Goal: Task Accomplishment & Management: Manage account settings

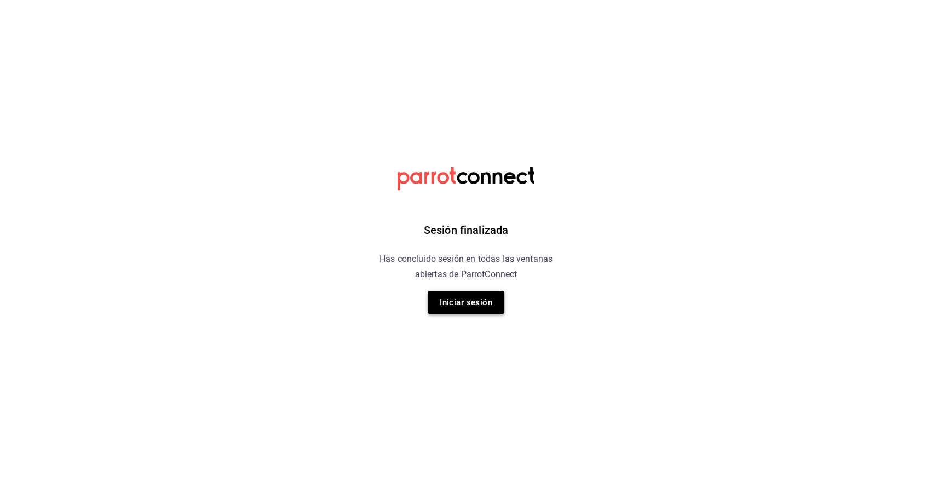
click at [487, 301] on button "Iniciar sesión" at bounding box center [466, 302] width 77 height 23
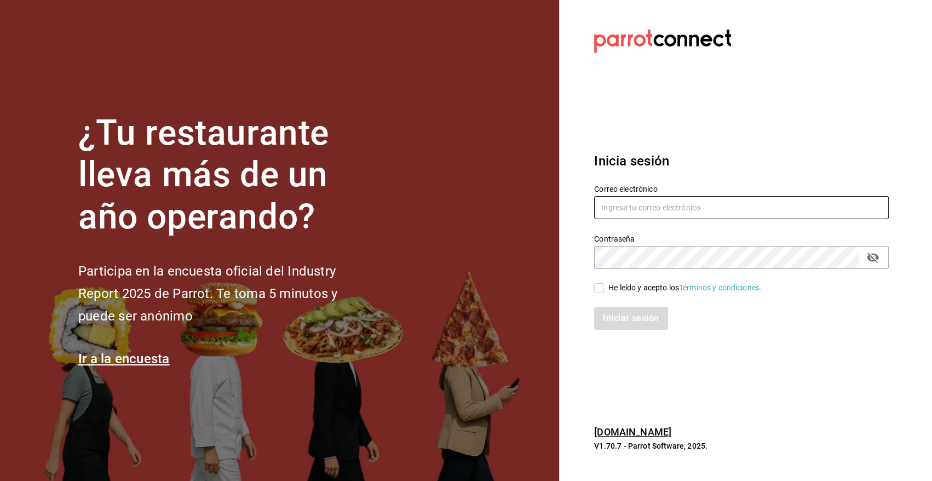
type input "[EMAIL_ADDRESS][DOMAIN_NAME]"
click at [597, 289] on input "He leído y acepto los Términos y condiciones." at bounding box center [599, 288] width 10 height 10
checkbox input "true"
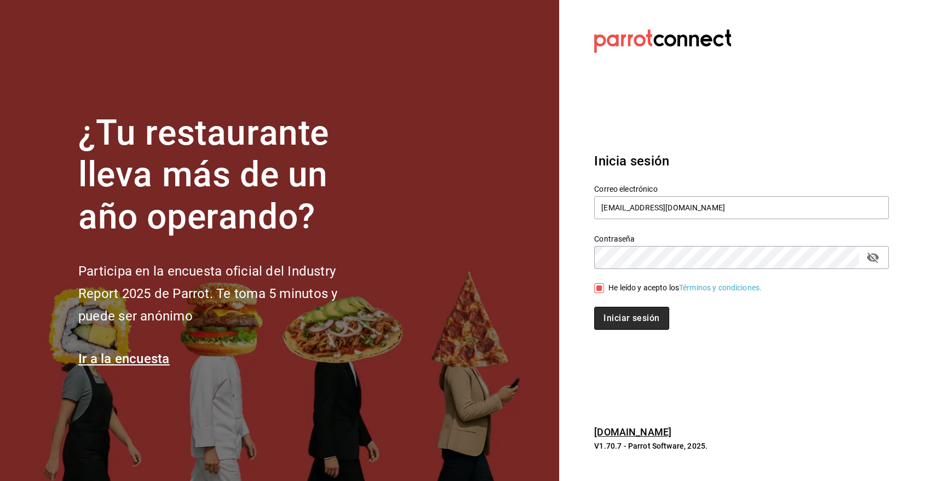
click at [615, 315] on button "Iniciar sesión" at bounding box center [631, 318] width 74 height 23
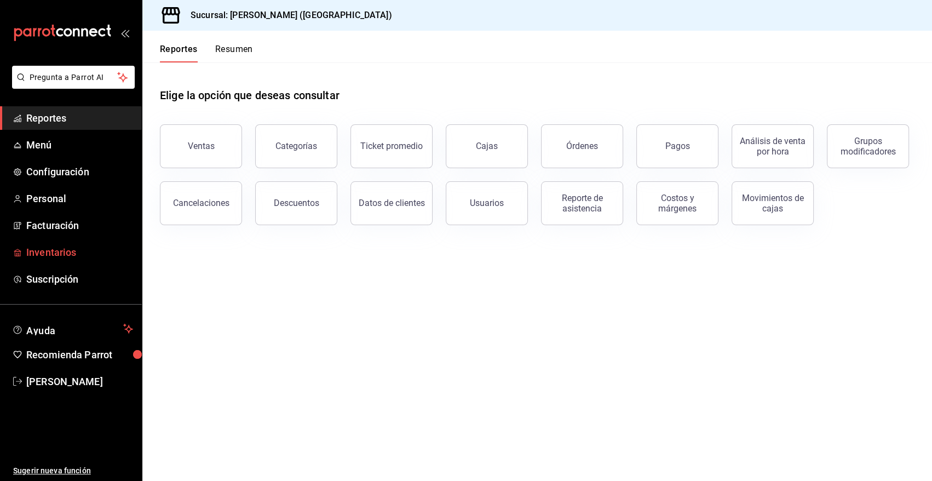
click at [61, 252] on span "Inventarios" at bounding box center [79, 252] width 107 height 15
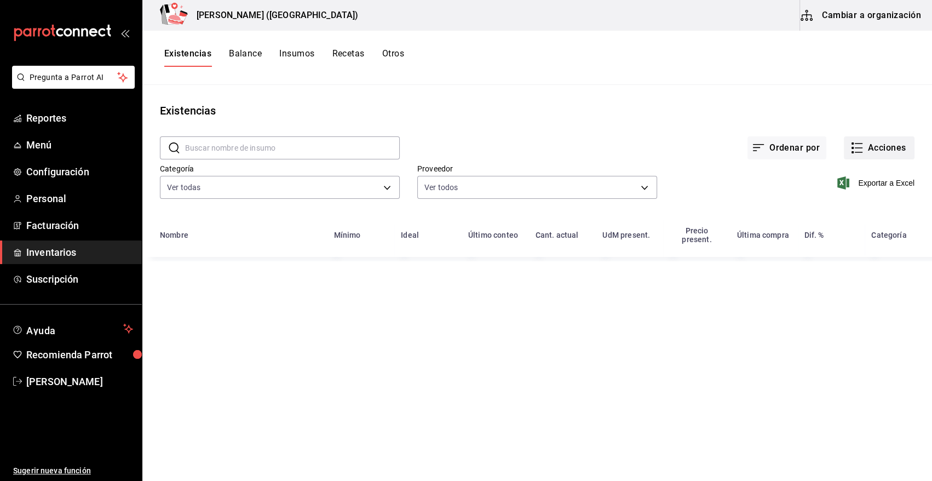
click at [879, 150] on button "Acciones" at bounding box center [879, 147] width 71 height 23
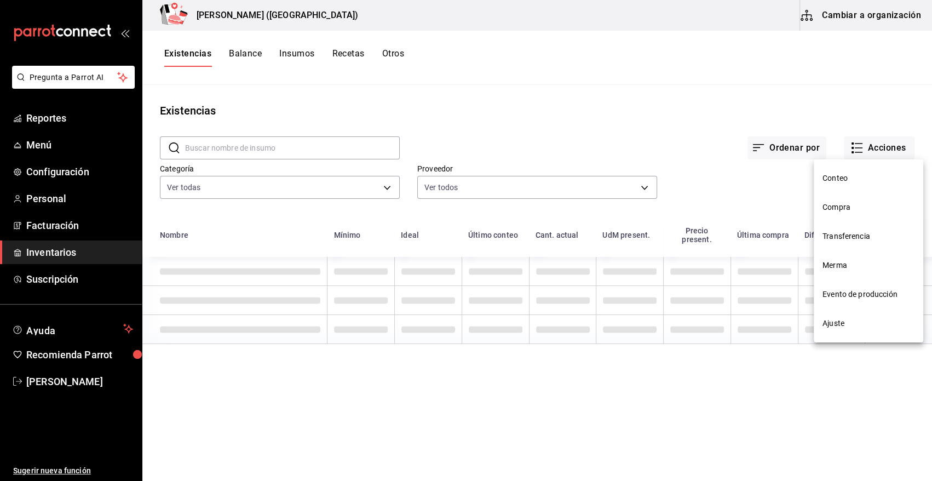
click at [845, 210] on span "Compra" at bounding box center [868, 206] width 92 height 11
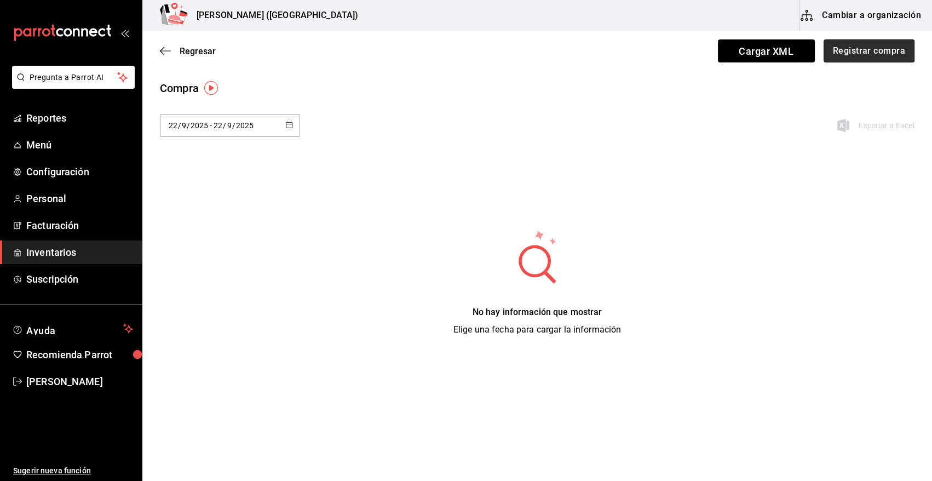
click at [855, 52] on button "Registrar compra" at bounding box center [869, 50] width 91 height 23
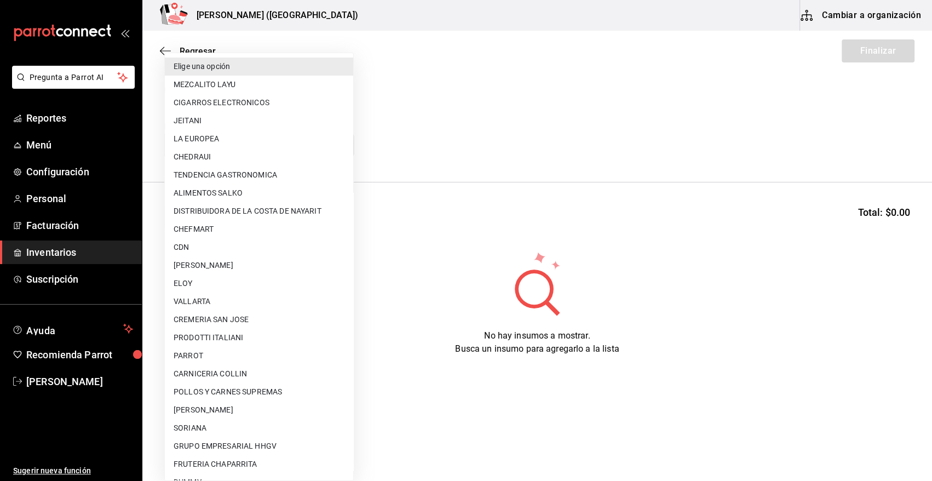
click at [197, 144] on body "Pregunta a Parrot AI Reportes Menú Configuración Personal Facturación Inventari…" at bounding box center [466, 209] width 932 height 419
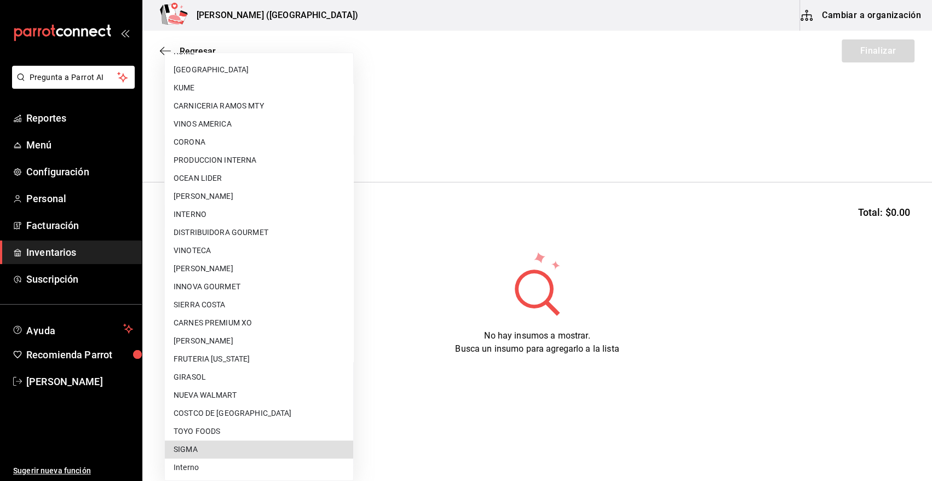
click at [237, 452] on li "SIGMA" at bounding box center [259, 449] width 188 height 18
type input "b3de96d6-3c20-45bc-abf9-e3c6c14f0adf"
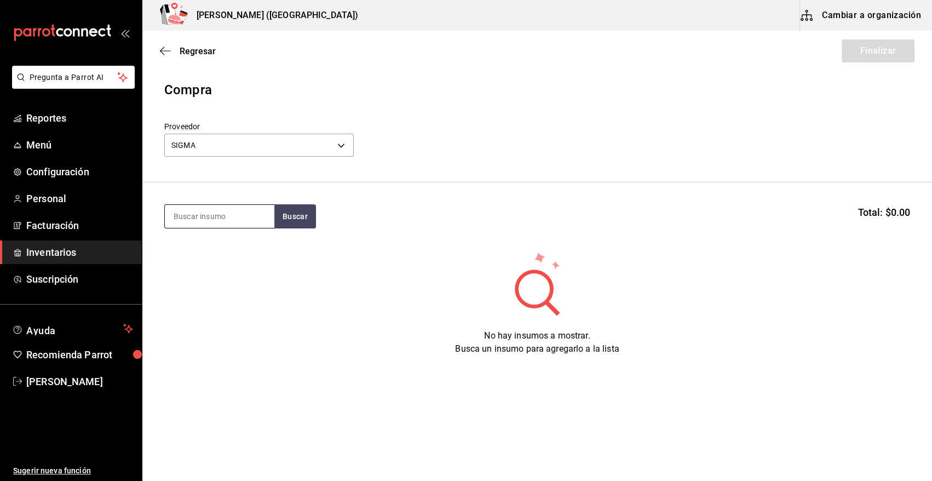
click at [213, 219] on input at bounding box center [220, 216] width 110 height 23
type input "calle"
click at [303, 216] on button "Buscar" at bounding box center [295, 216] width 42 height 24
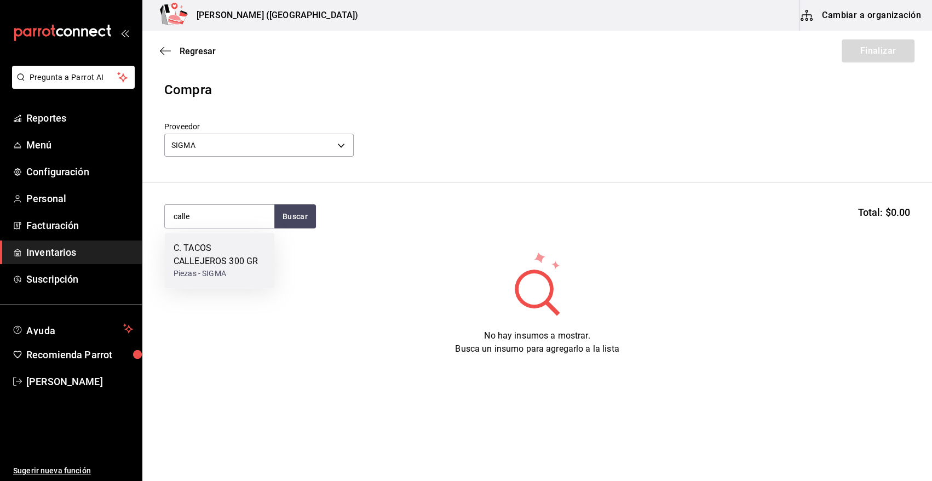
click at [210, 263] on div "C. TACOS CALLEJEROS 300 GR" at bounding box center [220, 254] width 92 height 26
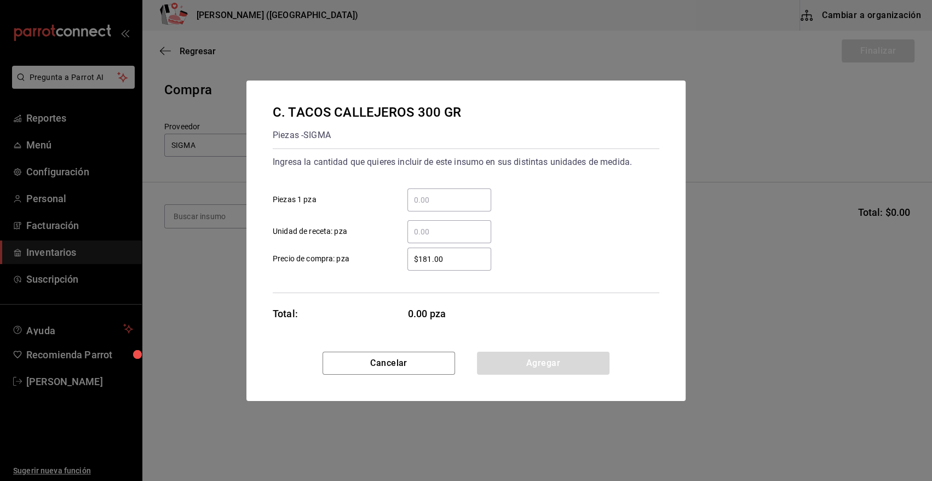
click at [458, 204] on input "​ Piezas 1 pza" at bounding box center [449, 199] width 84 height 13
type input "15"
drag, startPoint x: 462, startPoint y: 260, endPoint x: 365, endPoint y: 262, distance: 97.5
click at [365, 262] on label "$181.00 ​ Precio de compra: pza" at bounding box center [382, 258] width 218 height 23
type input "$228.50"
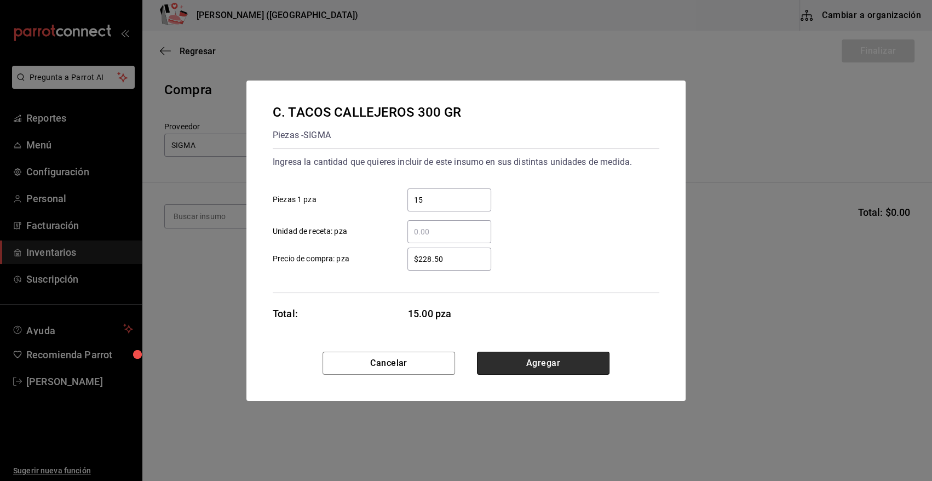
click at [510, 355] on button "Agregar" at bounding box center [543, 363] width 133 height 23
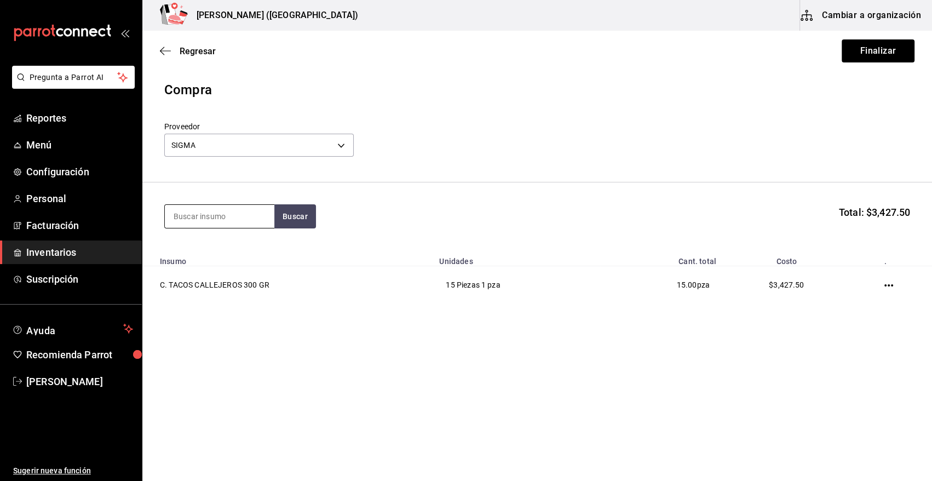
click at [192, 221] on input at bounding box center [220, 216] width 110 height 23
type input "tapa"
click at [296, 211] on button "Buscar" at bounding box center [295, 216] width 42 height 24
click at [240, 254] on div "C. TAPA DE RIB EYE" at bounding box center [213, 247] width 78 height 13
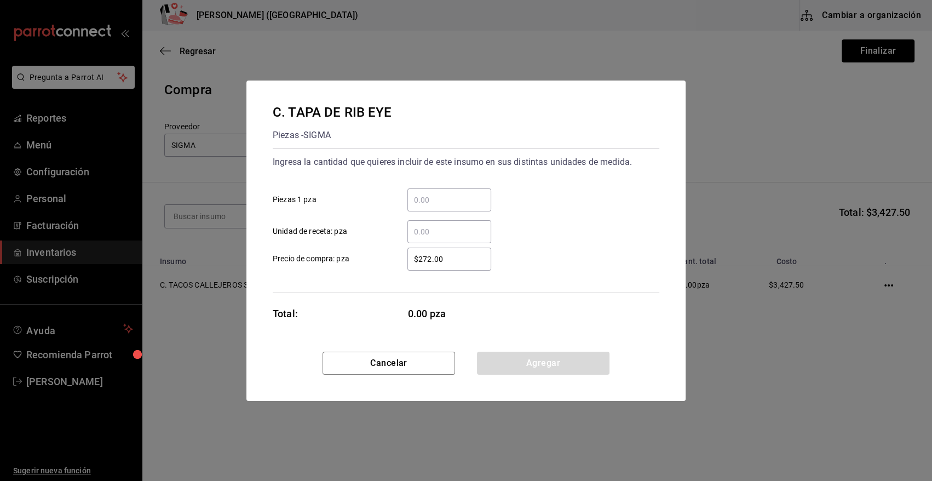
click at [449, 201] on input "​ Piezas 1 pza" at bounding box center [449, 199] width 84 height 13
type input "6"
drag, startPoint x: 460, startPoint y: 256, endPoint x: 367, endPoint y: 258, distance: 92.6
click at [367, 258] on label "$272.00 ​ Precio de compra: pza" at bounding box center [382, 258] width 218 height 23
type input "$342.75"
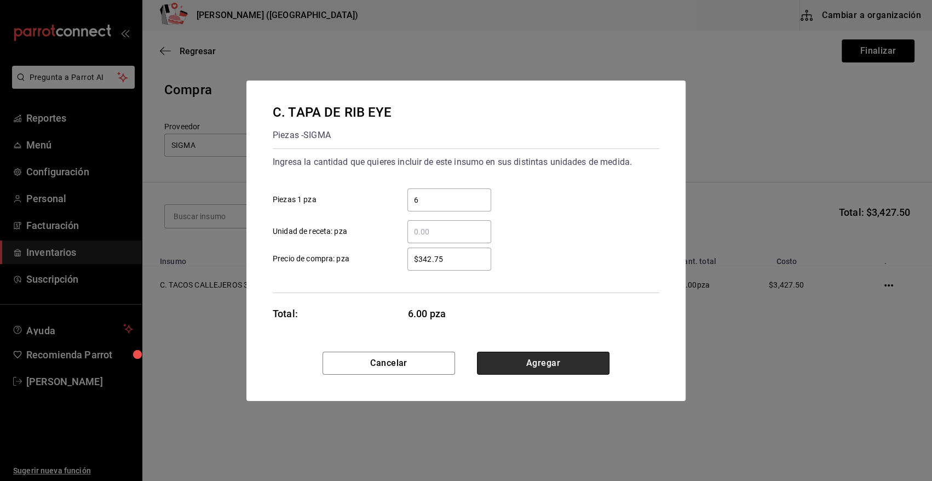
click at [578, 364] on button "Agregar" at bounding box center [543, 363] width 133 height 23
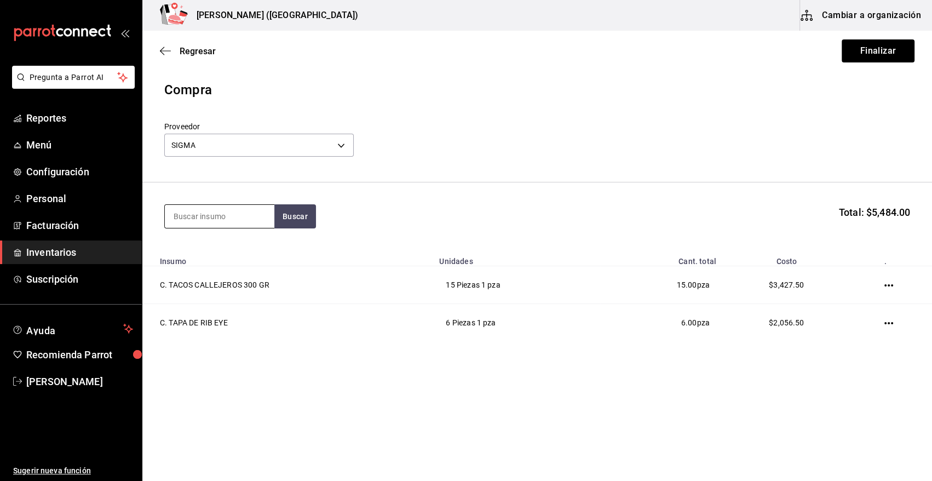
click at [174, 211] on input at bounding box center [220, 216] width 110 height 23
type input "chicharron"
click at [296, 221] on button "Buscar" at bounding box center [295, 216] width 42 height 24
click at [197, 251] on div "C. CHICHARRON RIB EYE 400 GR" at bounding box center [220, 254] width 92 height 26
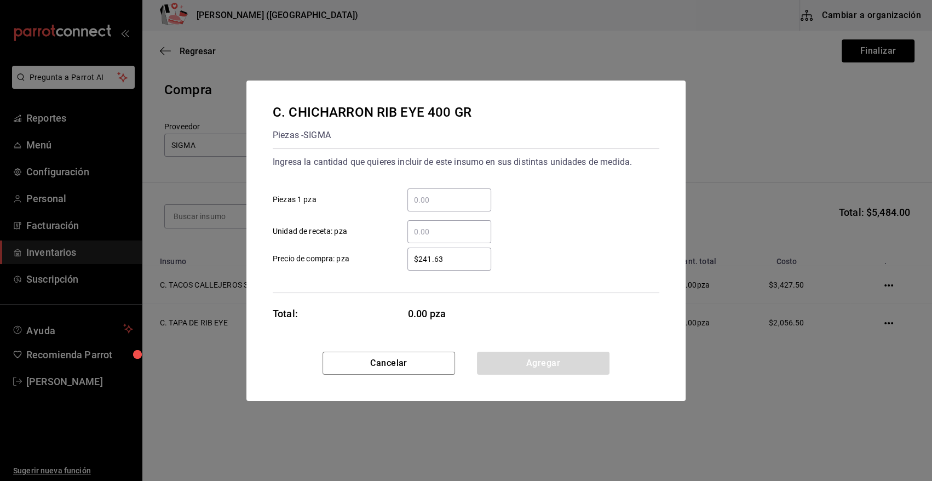
click at [464, 195] on input "​ Piezas 1 pza" at bounding box center [449, 199] width 84 height 13
drag, startPoint x: 452, startPoint y: 199, endPoint x: 405, endPoint y: 197, distance: 47.1
click at [405, 197] on div "304.67 ​" at bounding box center [440, 199] width 101 height 23
type input "14"
click at [458, 252] on div "$241.63 ​" at bounding box center [449, 258] width 84 height 23
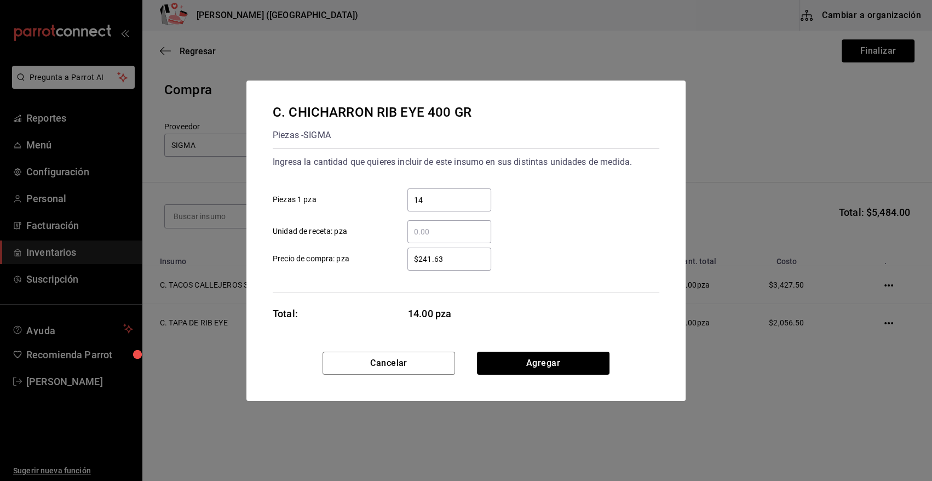
click at [458, 252] on input "$241.63" at bounding box center [449, 258] width 84 height 13
drag, startPoint x: 460, startPoint y: 257, endPoint x: 388, endPoint y: 257, distance: 71.7
click at [388, 257] on label "$241.63 ​ Precio de compra: pza" at bounding box center [382, 258] width 218 height 23
type input "$304.67"
click at [566, 361] on button "Agregar" at bounding box center [543, 363] width 133 height 23
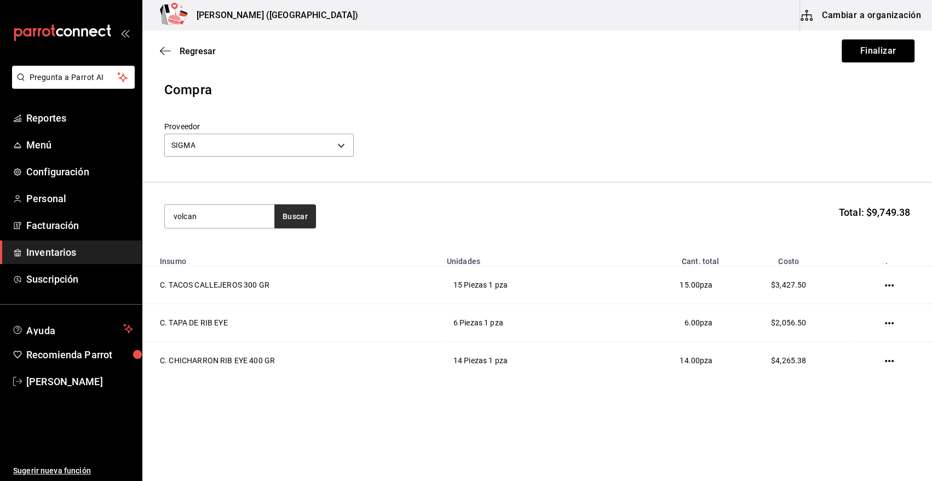
type input "volcan"
click at [287, 223] on button "Buscar" at bounding box center [295, 216] width 42 height 24
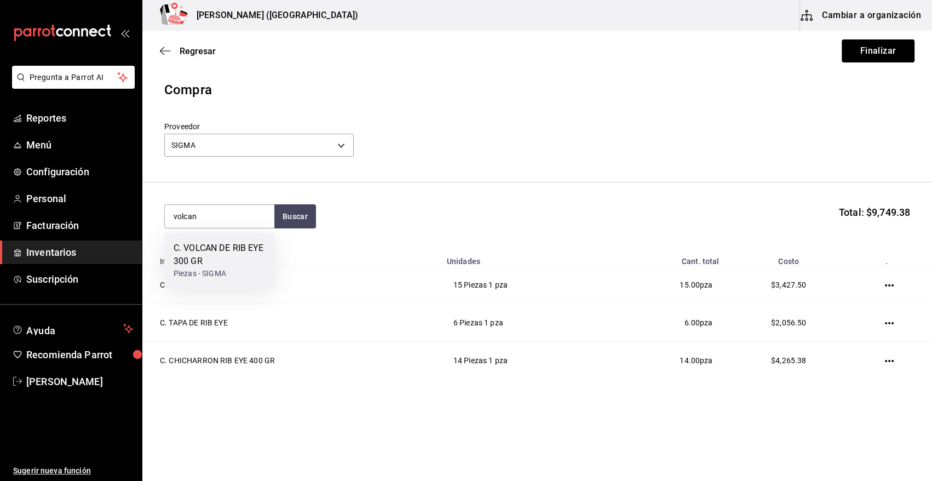
click at [226, 247] on div "C. VOLCAN DE RIB EYE 300 GR" at bounding box center [220, 254] width 92 height 26
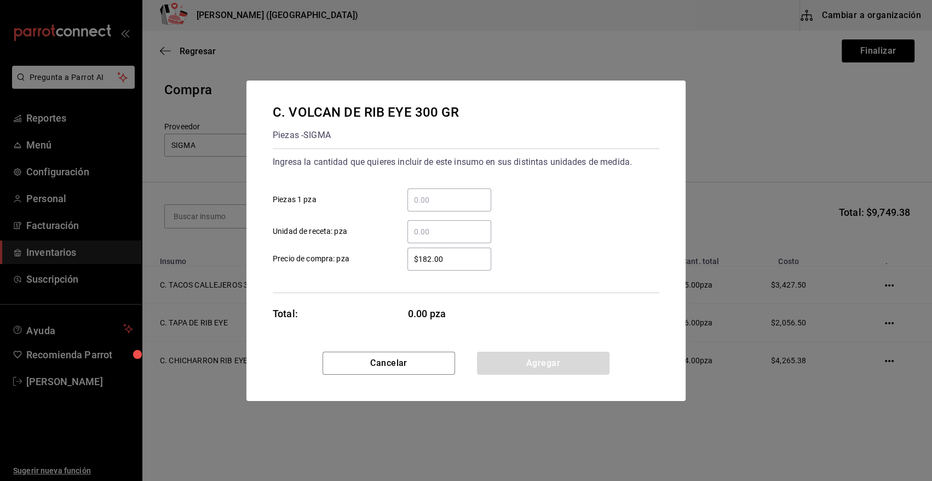
click at [464, 199] on input "​ Piezas 1 pza" at bounding box center [449, 199] width 84 height 13
type input "14"
drag, startPoint x: 459, startPoint y: 260, endPoint x: 358, endPoint y: 262, distance: 100.8
click at [358, 262] on label "$182.00 ​ Precio de compra: pza" at bounding box center [382, 258] width 218 height 23
type input "$228.50"
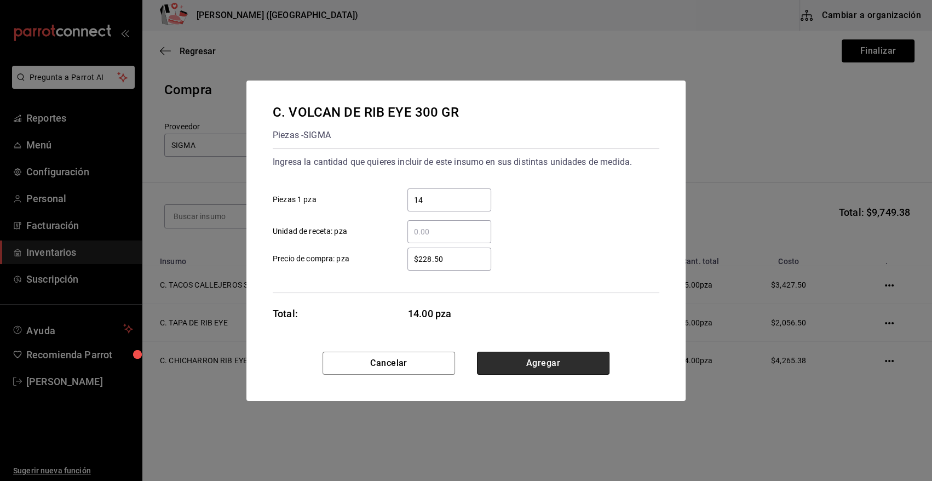
click at [552, 356] on button "Agregar" at bounding box center [543, 363] width 133 height 23
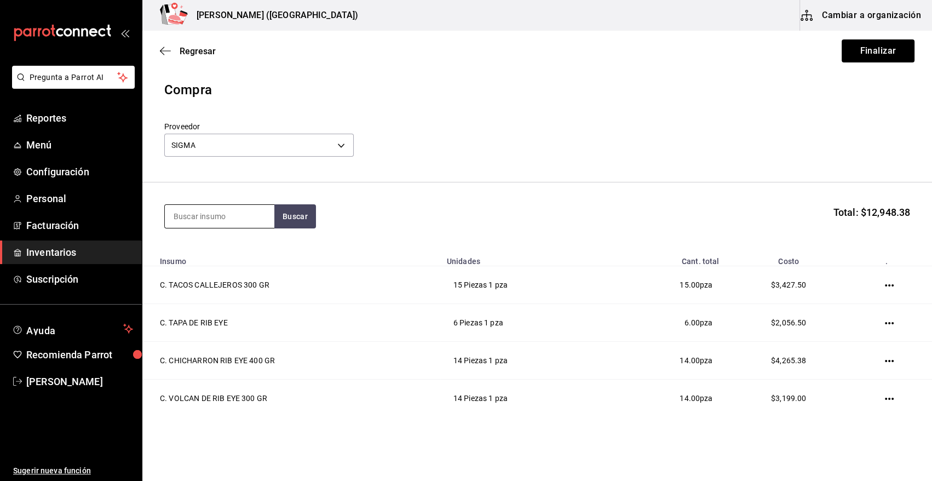
click at [223, 213] on input at bounding box center [220, 216] width 110 height 23
type input "broche"
click at [289, 223] on button "Buscar" at bounding box center [295, 216] width 42 height 24
click at [225, 253] on div "C. BROCHETA DE RIB" at bounding box center [215, 247] width 83 height 13
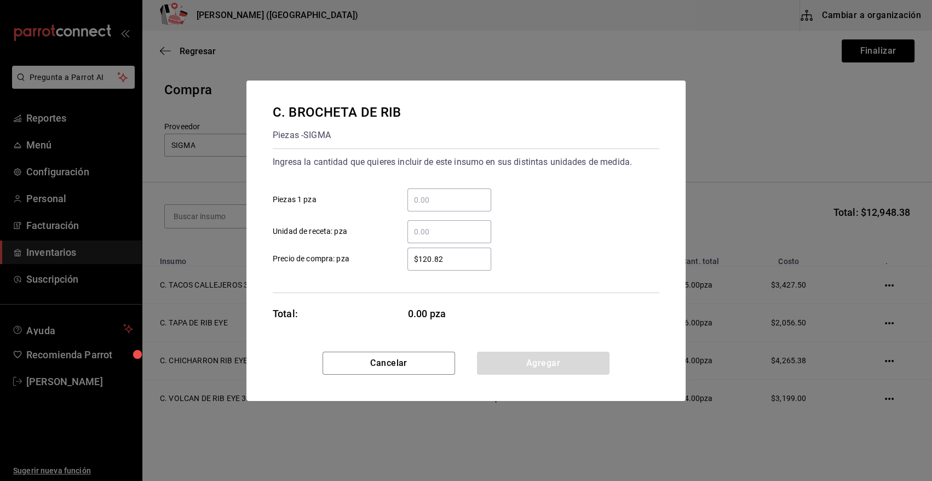
click at [454, 203] on input "​ Piezas 1 pza" at bounding box center [449, 199] width 84 height 13
type input "1"
type input "5"
drag, startPoint x: 459, startPoint y: 261, endPoint x: 394, endPoint y: 258, distance: 65.8
click at [394, 258] on div "$120.82 ​" at bounding box center [440, 258] width 101 height 23
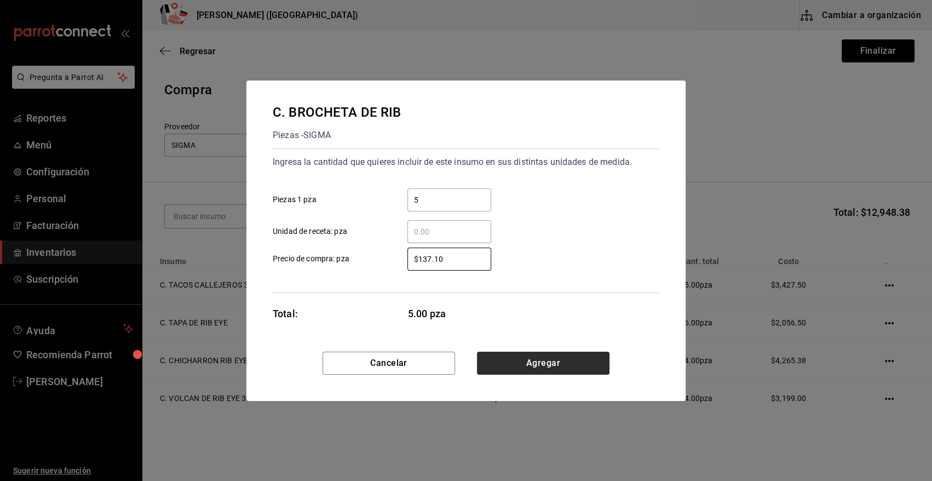
type input "$137.10"
click at [572, 366] on button "Agregar" at bounding box center [543, 363] width 133 height 23
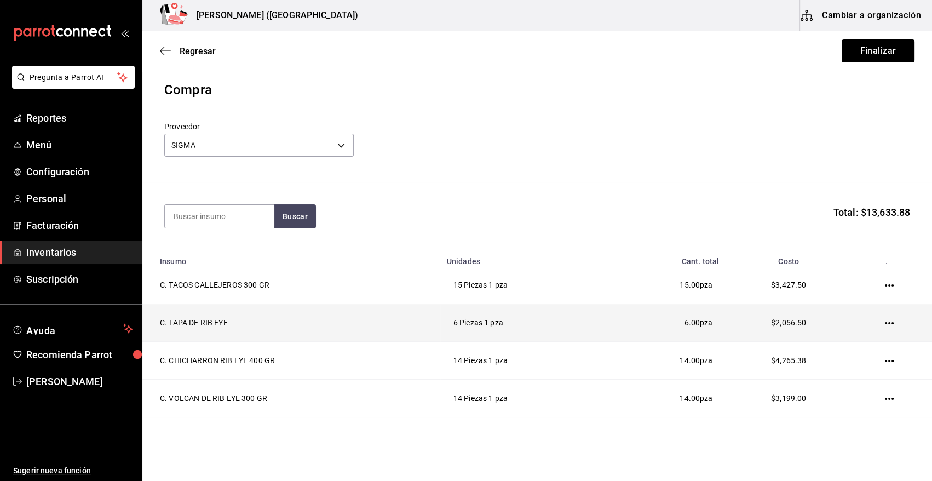
scroll to position [71, 0]
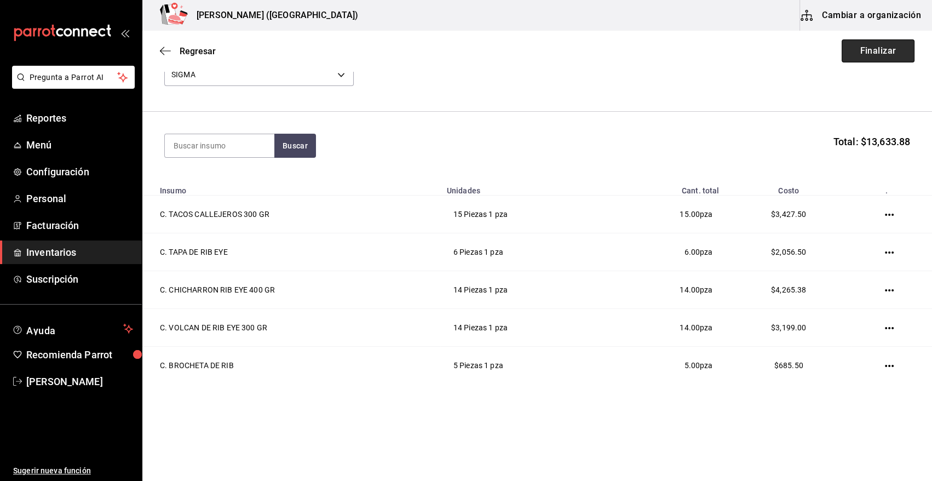
click at [874, 51] on button "Finalizar" at bounding box center [878, 50] width 73 height 23
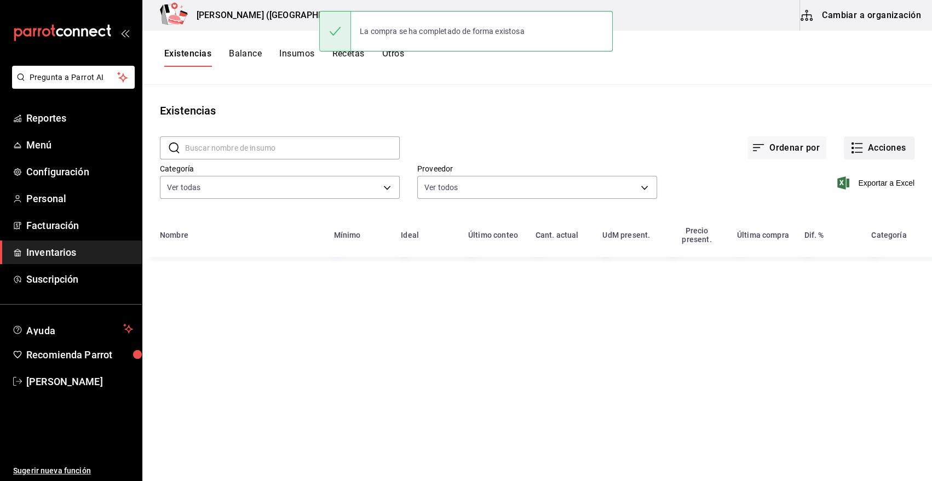
click at [885, 148] on button "Acciones" at bounding box center [879, 147] width 71 height 23
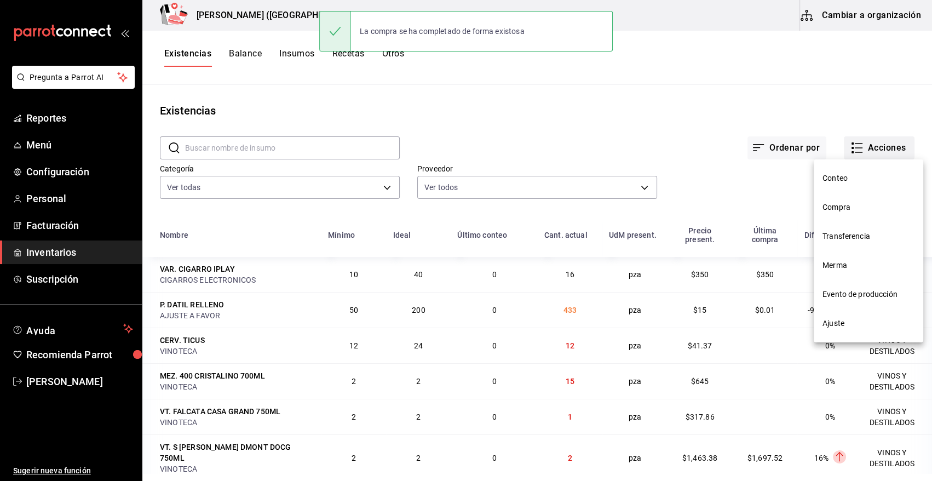
click at [844, 206] on span "Compra" at bounding box center [868, 206] width 92 height 11
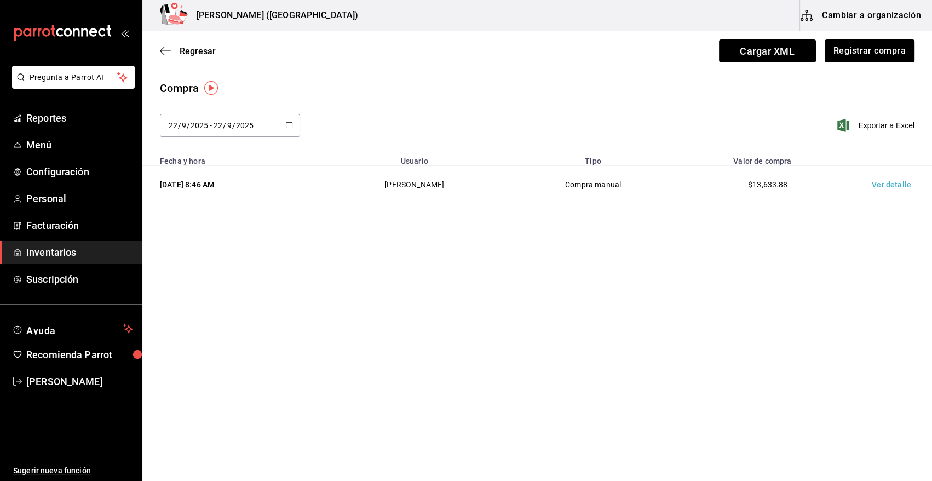
click at [883, 183] on td "Ver detalle" at bounding box center [893, 185] width 77 height 38
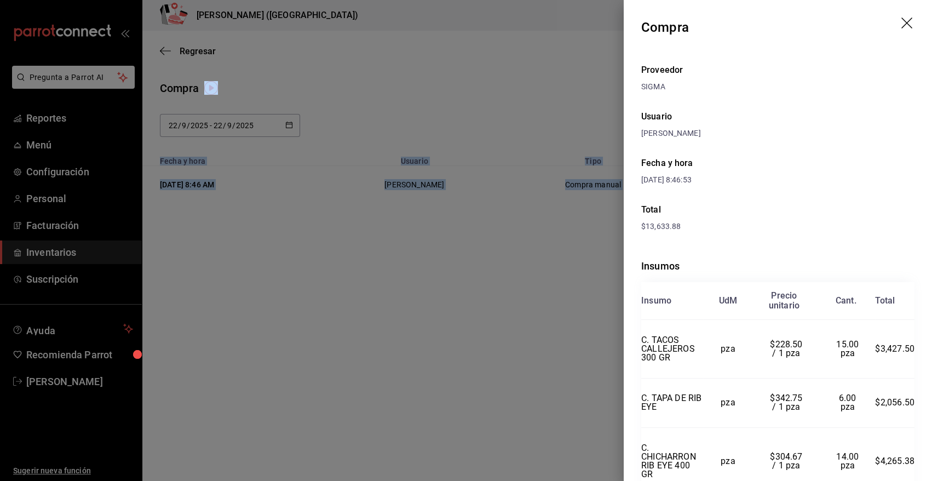
scroll to position [160, 0]
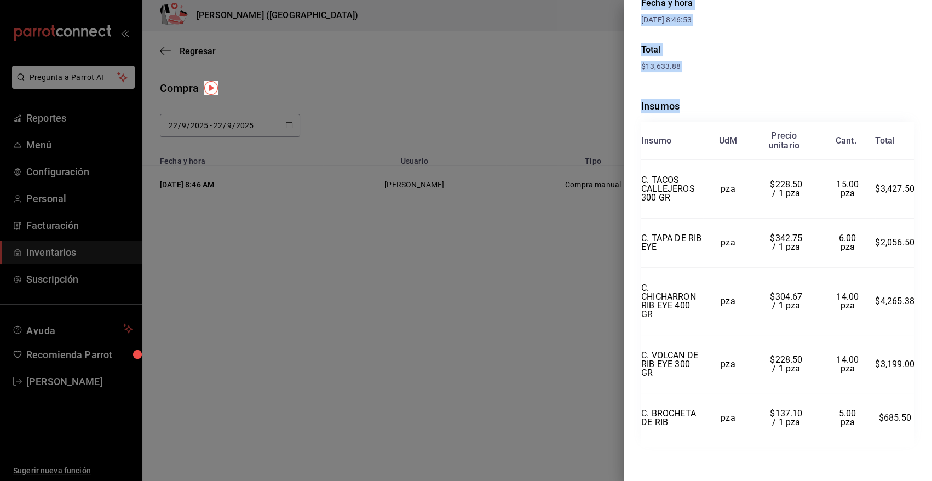
drag, startPoint x: 642, startPoint y: 24, endPoint x: 911, endPoint y: 417, distance: 476.3
click at [911, 417] on div "Compra Proveedor SIGMA Usuario Heriberto Madalena Fecha y hora 22/09/2025 8:46:…" at bounding box center [778, 240] width 308 height 481
copy div "Compra Proveedor SIGMA Usuario Heriberto Madalena Fecha y hora 22/09/2025 8:46:…"
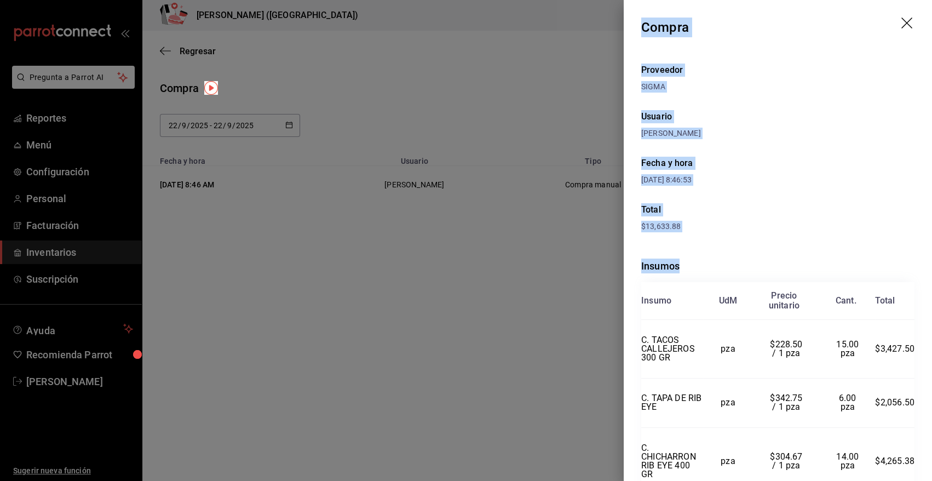
click at [901, 23] on icon "drag" at bounding box center [907, 24] width 13 height 13
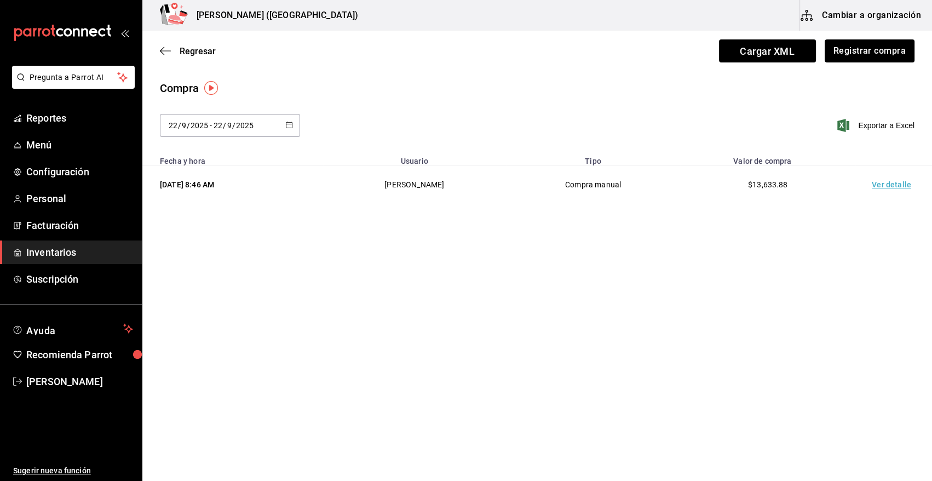
click at [88, 253] on span "Inventarios" at bounding box center [79, 252] width 107 height 15
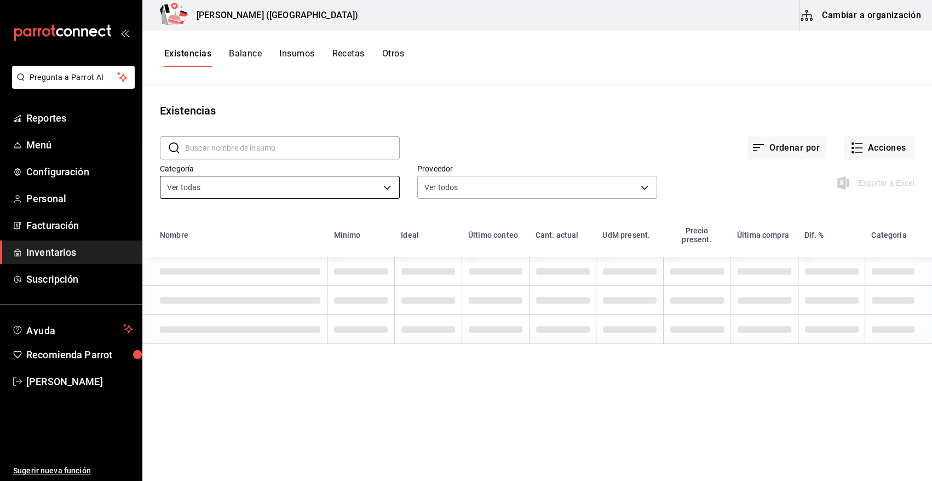
click at [254, 192] on body "Pregunta a Parrot AI Reportes Menú Configuración Personal Facturación Inventari…" at bounding box center [466, 236] width 932 height 473
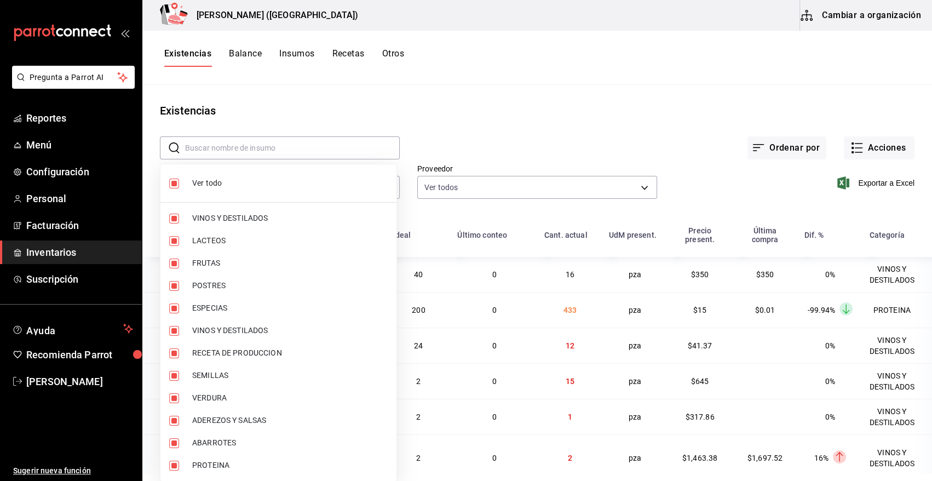
click at [178, 187] on input "checkbox" at bounding box center [174, 183] width 10 height 10
checkbox input "false"
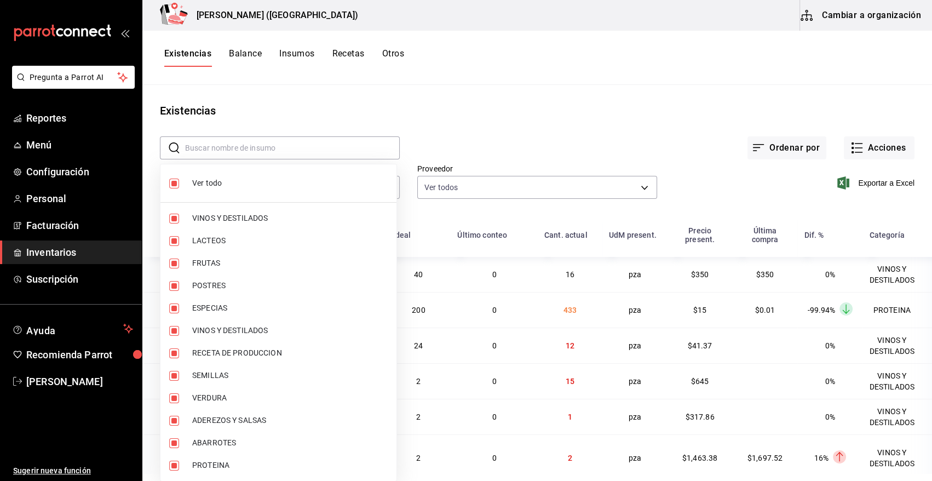
checkbox input "false"
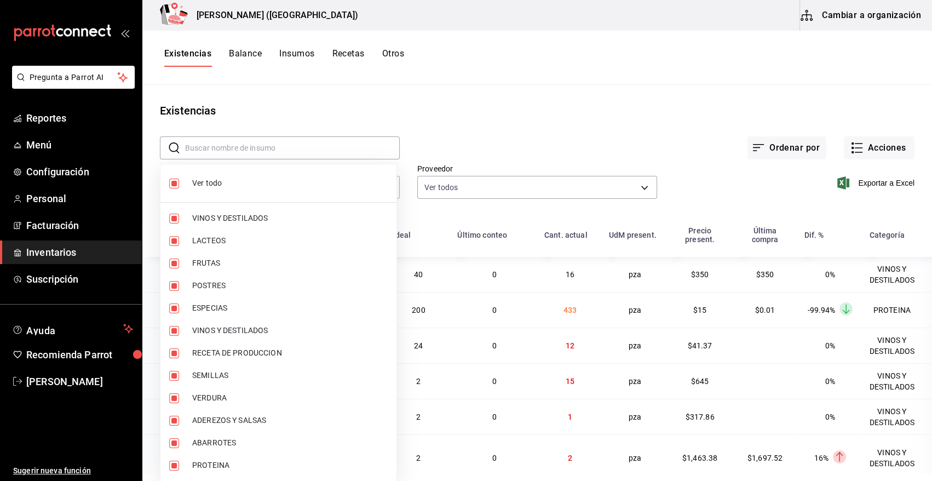
checkbox input "false"
click at [182, 465] on label at bounding box center [176, 465] width 14 height 10
click at [179, 465] on input "checkbox" at bounding box center [174, 465] width 10 height 10
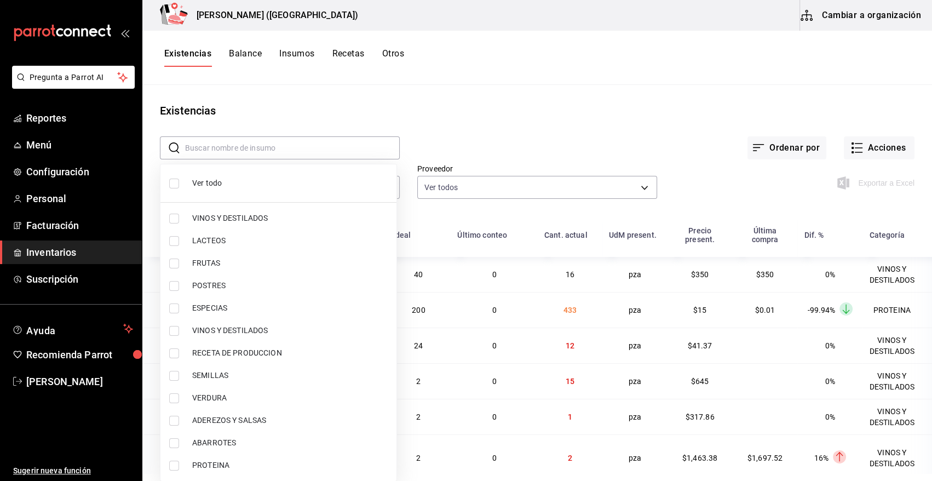
checkbox input "false"
click at [173, 464] on input "checkbox" at bounding box center [174, 465] width 10 height 10
checkbox input "true"
type input "3e90cef9-1dc9-474d-8316-d124f624c148"
click at [512, 136] on div at bounding box center [466, 240] width 932 height 481
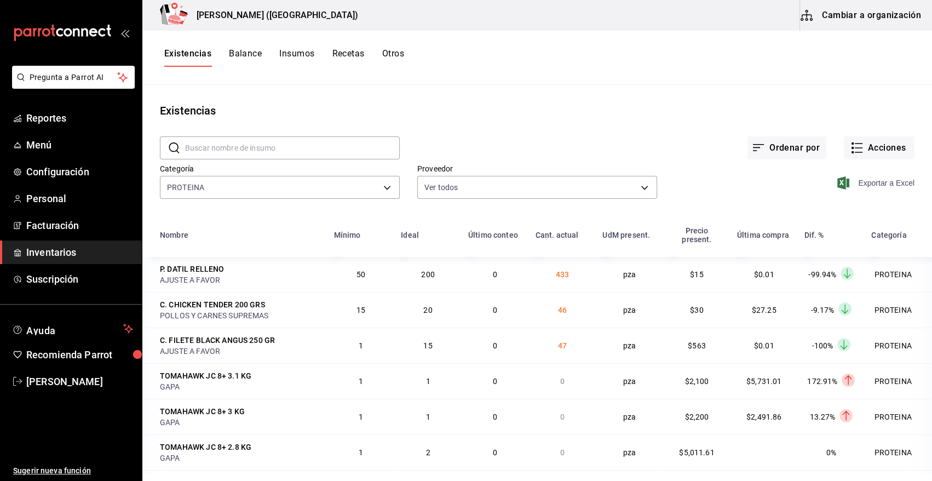
click at [837, 183] on icon "button" at bounding box center [843, 182] width 12 height 13
